Goal: Task Accomplishment & Management: Complete application form

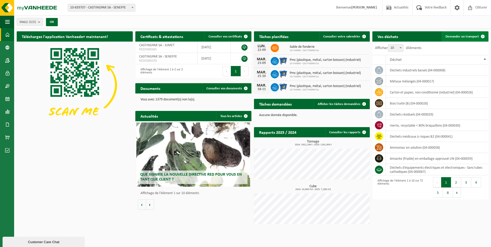
click at [457, 34] on link "Demander un transport" at bounding box center [464, 36] width 46 height 10
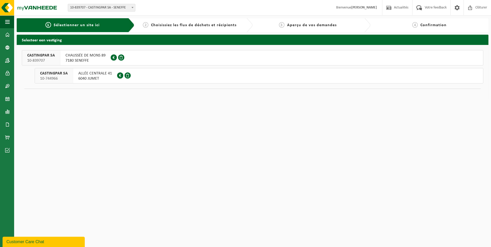
click at [92, 76] on span "6040 JUMET" at bounding box center [95, 78] width 34 height 5
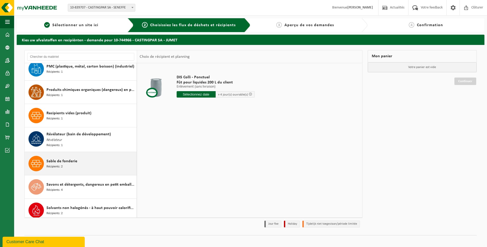
click at [80, 161] on div "Sable de fonderie Récipients: 2" at bounding box center [90, 163] width 89 height 15
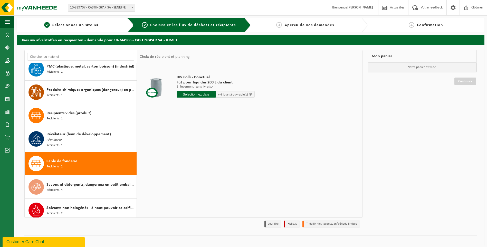
scroll to position [898, 0]
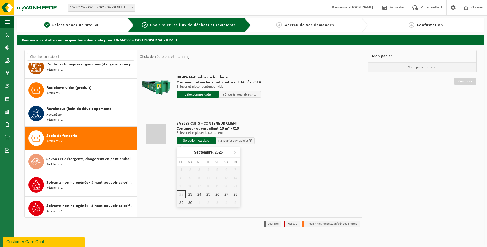
click at [188, 140] on input "text" at bounding box center [196, 140] width 39 height 6
click at [188, 195] on div "23" at bounding box center [190, 194] width 9 height 8
type input "à partir de 2025-09-23"
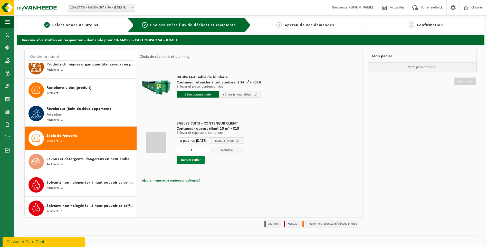
click at [186, 157] on button "Dans le panier" at bounding box center [190, 160] width 27 height 8
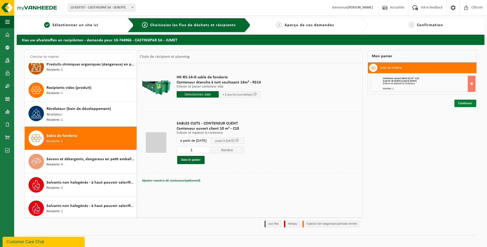
click at [469, 100] on link "Continuer" at bounding box center [465, 103] width 22 height 7
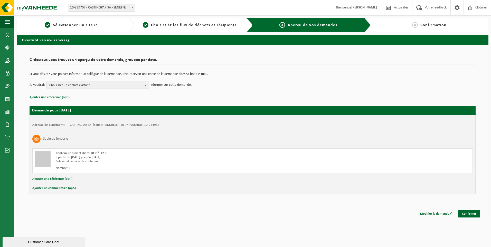
click at [73, 87] on span "Choisissez un contact existant" at bounding box center [95, 85] width 93 height 8
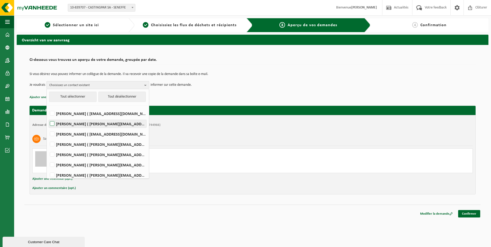
click at [79, 126] on label "Daniel Bonazzola ( daniel.bonazzola@castingpar.com )" at bounding box center [98, 124] width 98 height 8
click at [48, 117] on input "Daniel Bonazzola ( daniel.bonazzola@castingpar.com )" at bounding box center [48, 117] width 0 height 0
checkbox input "true"
click at [72, 145] on label "Delphine Carpentier ( delphine.carpentier@castingpar.com )" at bounding box center [98, 144] width 98 height 8
click at [48, 138] on input "Delphine Carpentier ( delphine.carpentier@castingpar.com )" at bounding box center [48, 138] width 0 height 0
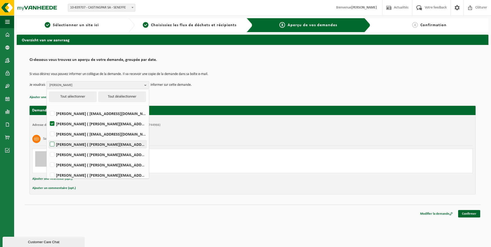
checkbox input "true"
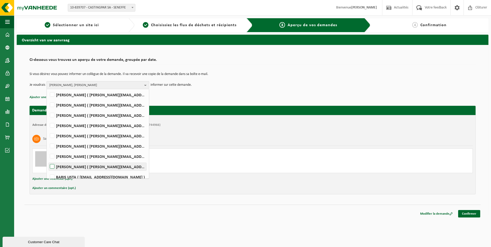
scroll to position [64, 0]
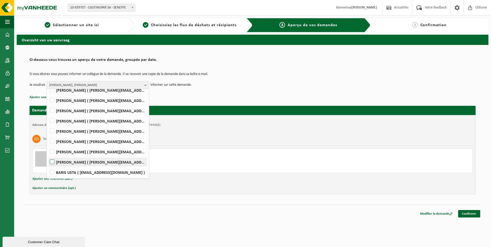
click at [60, 160] on label "Rudy Nigro ( rudy.nigro@castingpar.com )" at bounding box center [98, 162] width 98 height 8
click at [48, 156] on input "Rudy Nigro ( rudy.nigro@castingpar.com )" at bounding box center [48, 155] width 0 height 0
checkbox input "true"
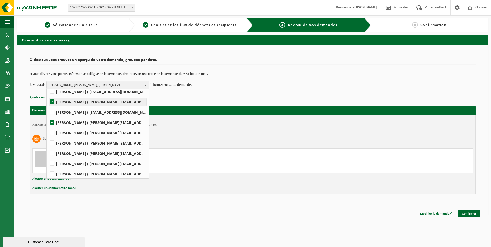
scroll to position [13, 0]
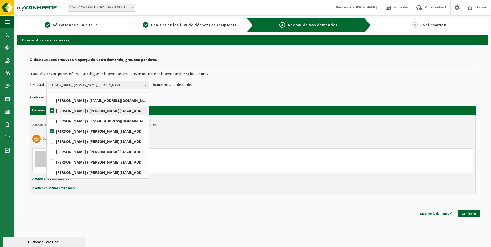
click at [54, 110] on label "Daniel Bonazzola ( daniel.bonazzola@castingpar.com )" at bounding box center [98, 111] width 98 height 8
click at [48, 104] on input "Daniel Bonazzola ( daniel.bonazzola@castingpar.com )" at bounding box center [48, 104] width 0 height 0
checkbox input "false"
click at [52, 131] on label "Delphine Carpentier ( delphine.carpentier@castingpar.com )" at bounding box center [98, 131] width 98 height 8
click at [48, 125] on input "Delphine Carpentier ( delphine.carpentier@castingpar.com )" at bounding box center [48, 125] width 0 height 0
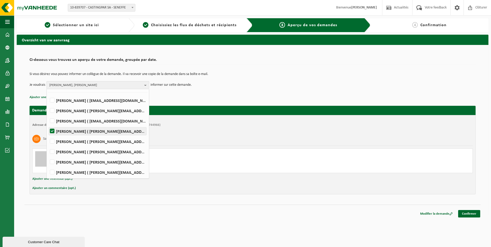
checkbox input "false"
click at [55, 120] on label "HELENE CANDRIES ( invoicing@castingpar.com )" at bounding box center [98, 121] width 98 height 8
click at [48, 115] on input "HELENE CANDRIES ( invoicing@castingpar.com )" at bounding box center [48, 114] width 0 height 0
checkbox input "true"
click at [50, 140] on label "PHILIPPE FRIS ( philippe.fris@castingpar.com )" at bounding box center [98, 142] width 98 height 8
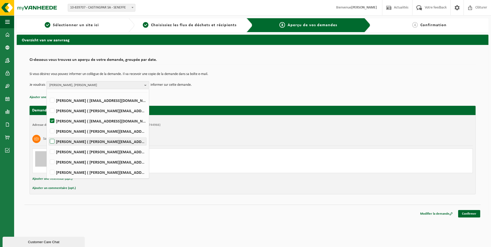
click at [48, 135] on input "PHILIPPE FRIS ( philippe.fris@castingpar.com )" at bounding box center [48, 135] width 0 height 0
checkbox input "true"
click at [100, 85] on span "HELENE CANDRIES, PHILIPPE FRIS, Rudy Nigro" at bounding box center [95, 85] width 93 height 8
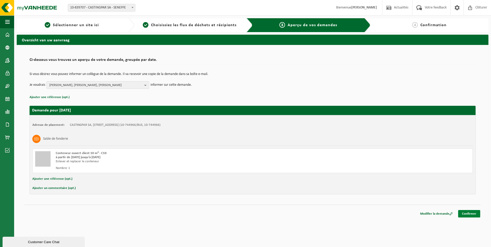
click at [466, 213] on link "Confirmer" at bounding box center [469, 213] width 22 height 7
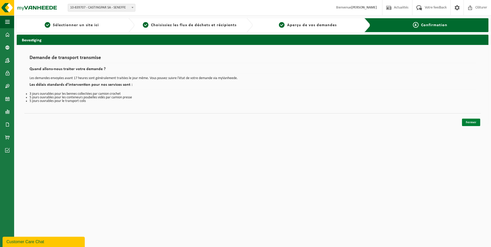
click at [473, 123] on link "Fermer" at bounding box center [471, 122] width 18 height 7
